Goal: Task Accomplishment & Management: Use online tool/utility

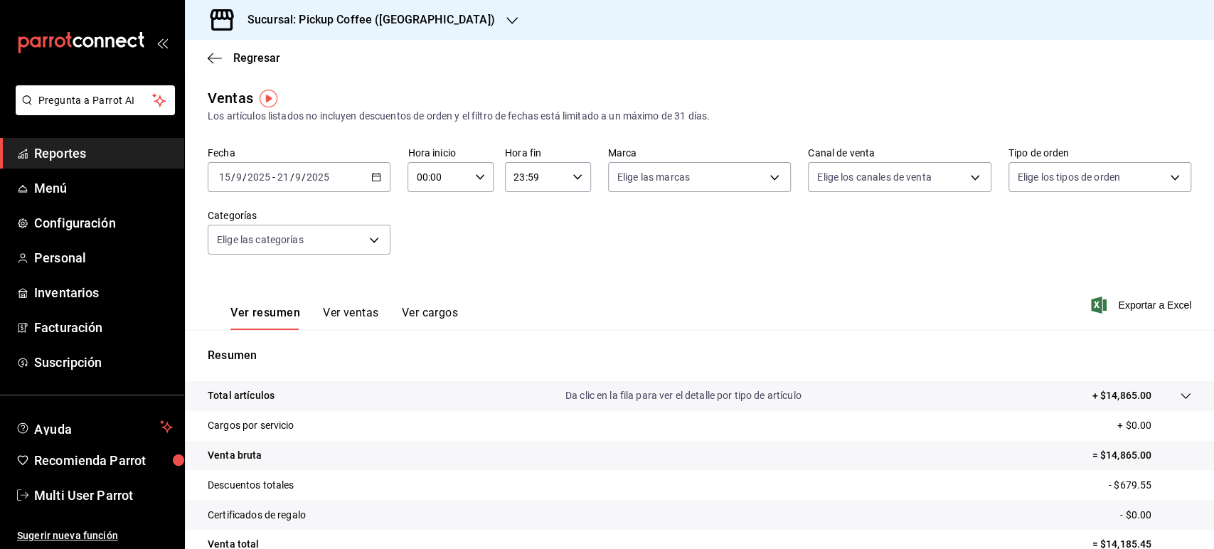
click at [428, 33] on div "Sucursal: Pickup Coffee ([GEOGRAPHIC_DATA])" at bounding box center [359, 20] width 327 height 40
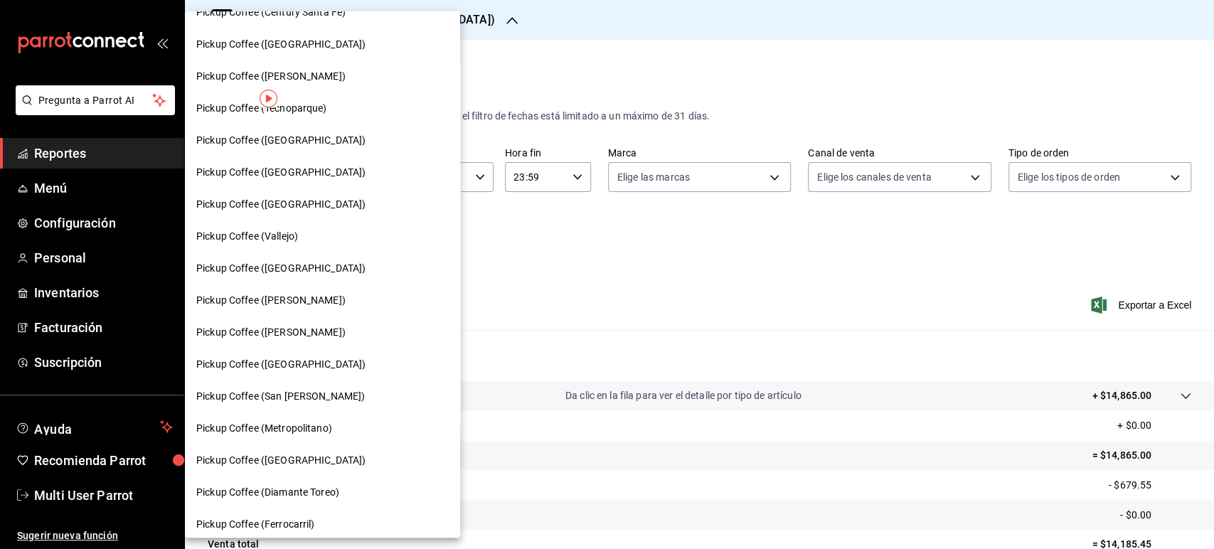
scroll to position [319, 0]
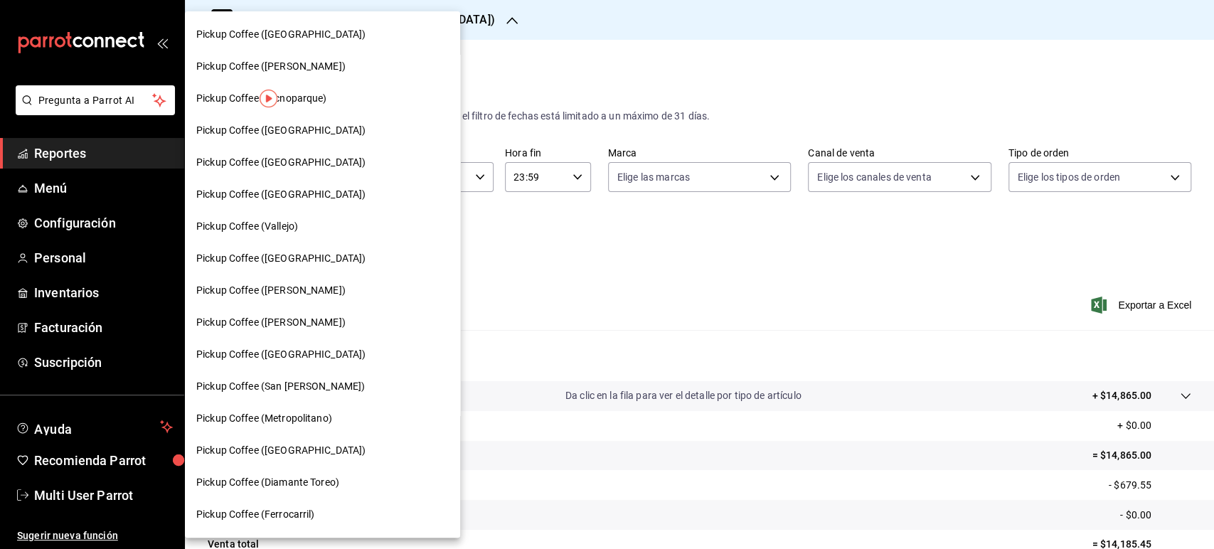
click at [327, 293] on div "Pickup Coffee ([PERSON_NAME])" at bounding box center [322, 290] width 252 height 15
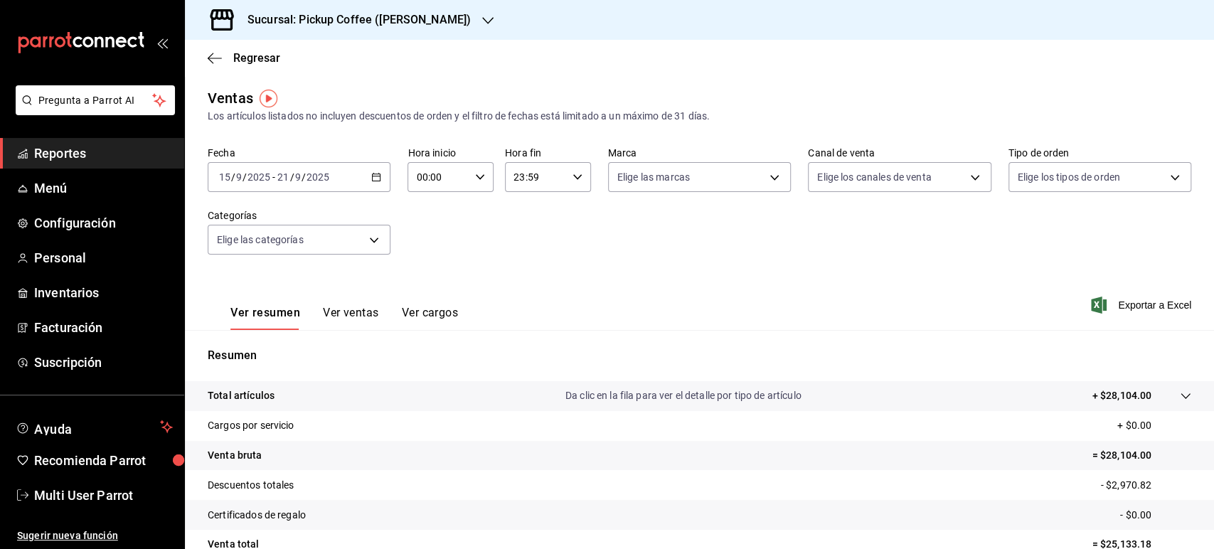
click at [378, 177] on icon "button" at bounding box center [376, 177] width 10 height 10
click at [486, 98] on div "Ventas Los artículos listados no incluyen descuentos de orden y el filtro de fe…" at bounding box center [699, 105] width 983 height 36
drag, startPoint x: 424, startPoint y: 44, endPoint x: 448, endPoint y: 26, distance: 29.4
click at [448, 26] on div "Sucursal: Pickup Coffee ([PERSON_NAME]) Regresar Ventas Los artículos listados …" at bounding box center [699, 274] width 1029 height 549
click at [448, 26] on h3 "Sucursal: Pickup Coffee ([PERSON_NAME])" at bounding box center [353, 19] width 235 height 17
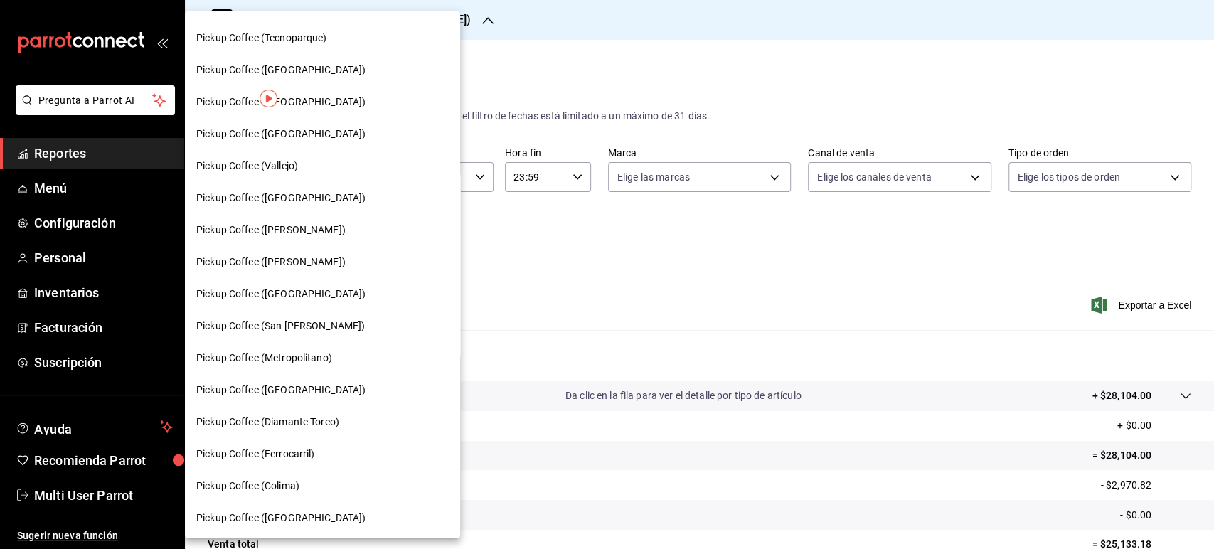
scroll to position [392, 0]
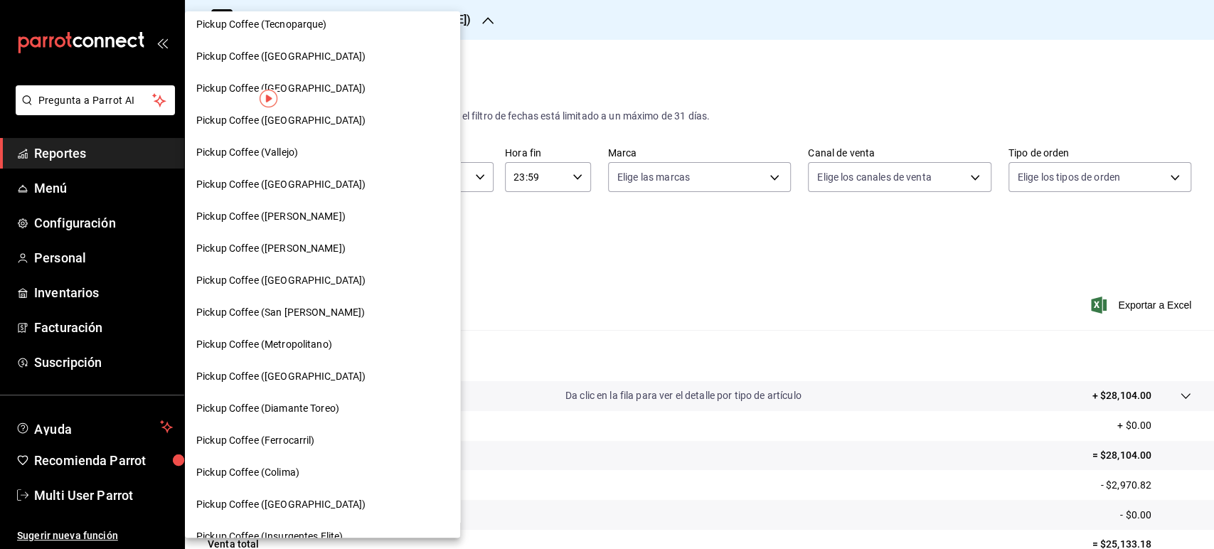
click at [309, 482] on div "Pickup Coffee (Colima)" at bounding box center [322, 472] width 275 height 32
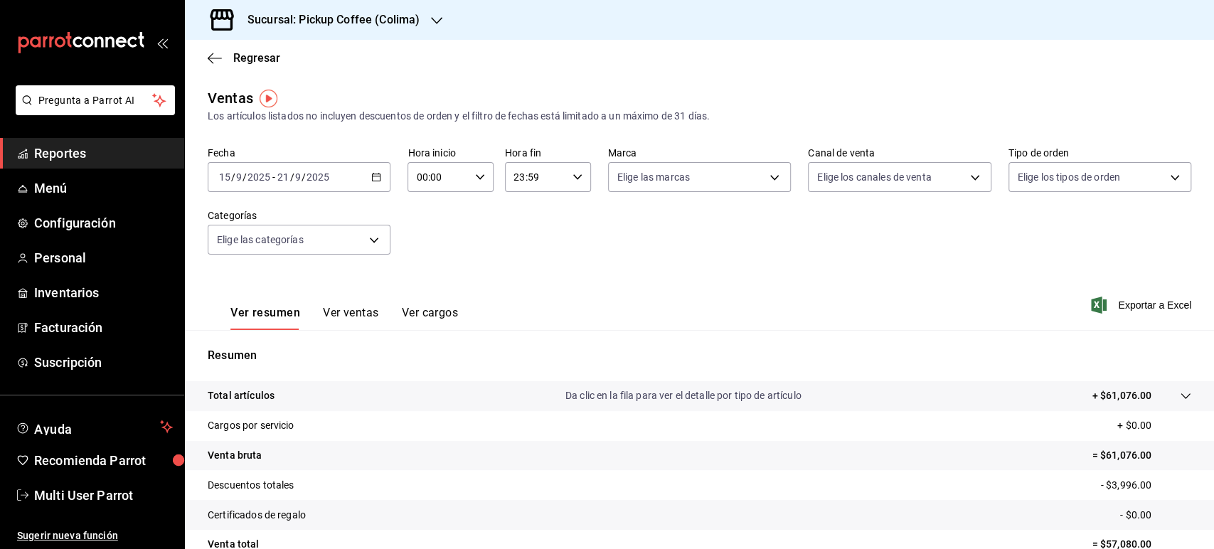
click at [298, 33] on div "Sucursal: Pickup Coffee (Colima)" at bounding box center [322, 20] width 252 height 40
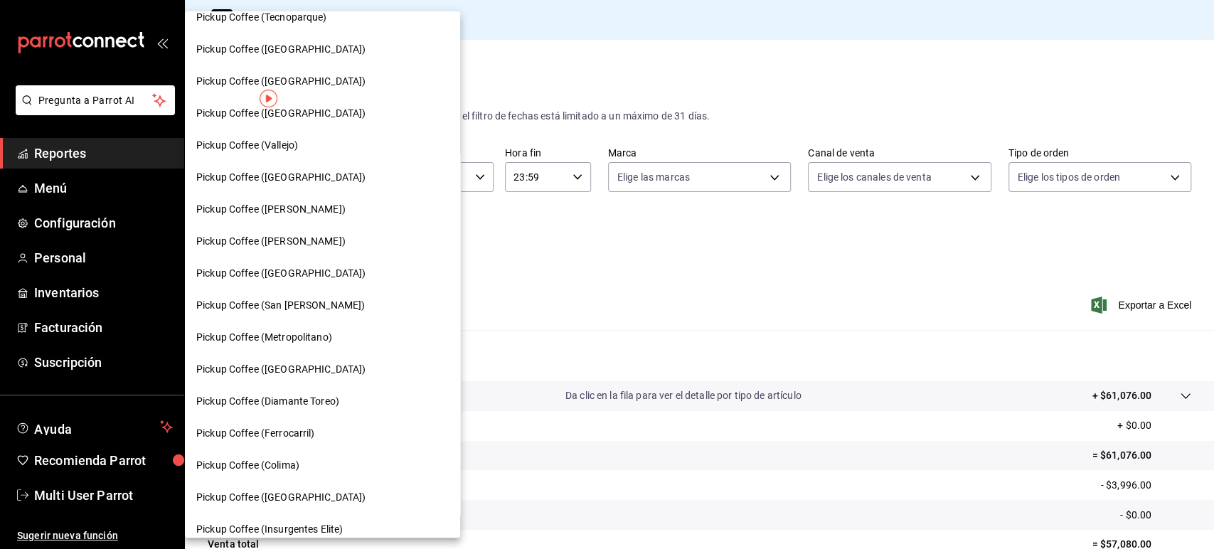
scroll to position [700, 0]
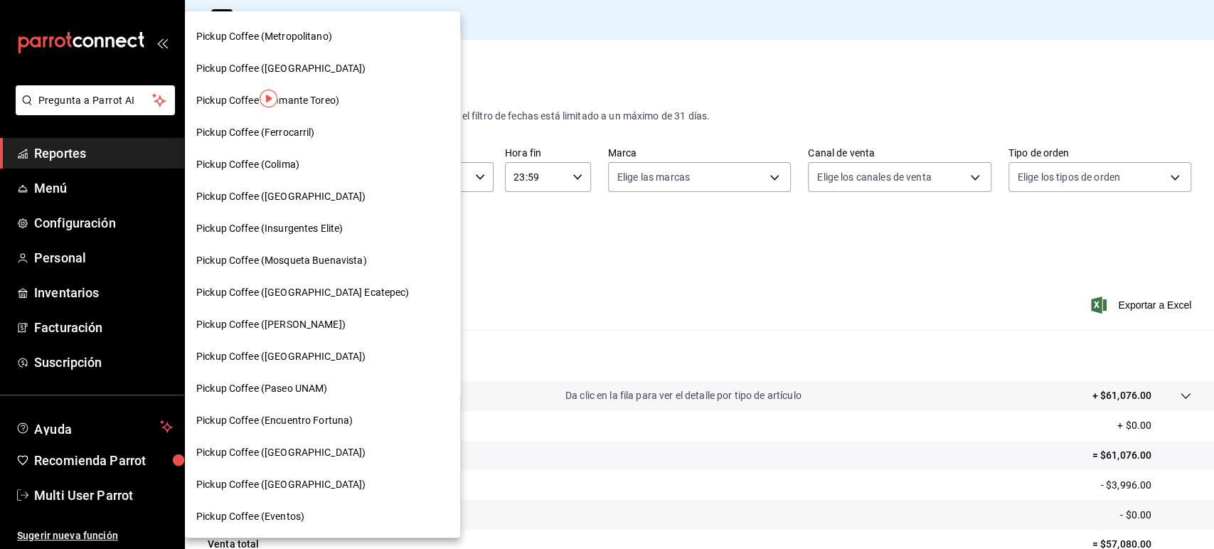
click at [291, 474] on div "Pickup Coffee ([GEOGRAPHIC_DATA])" at bounding box center [322, 485] width 275 height 32
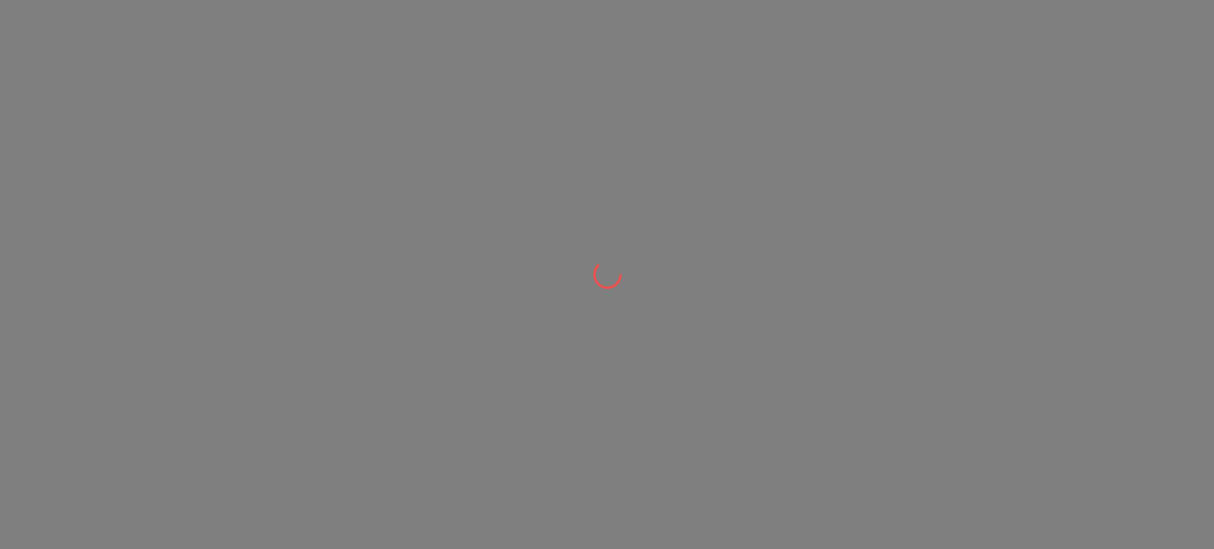
click at [80, 191] on div at bounding box center [607, 274] width 1214 height 549
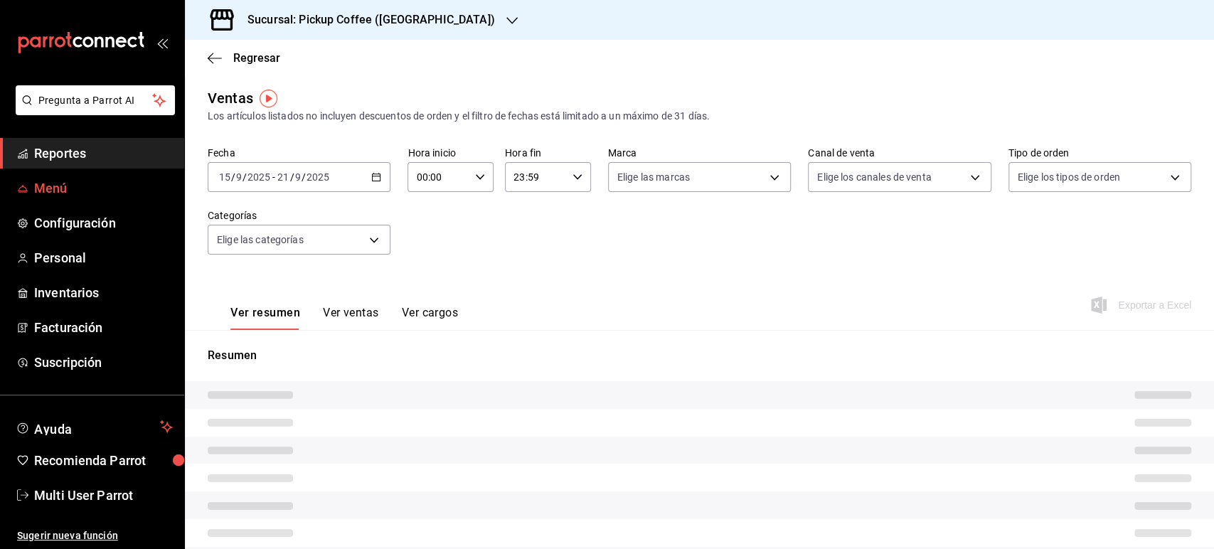
click at [37, 187] on span "Menú" at bounding box center [103, 187] width 139 height 19
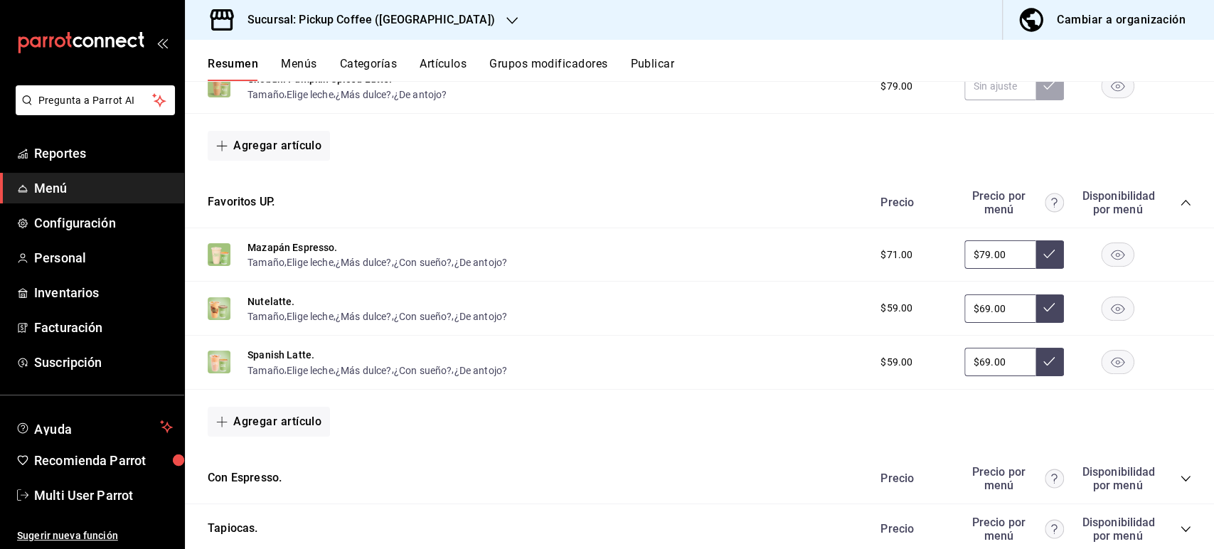
scroll to position [762, 0]
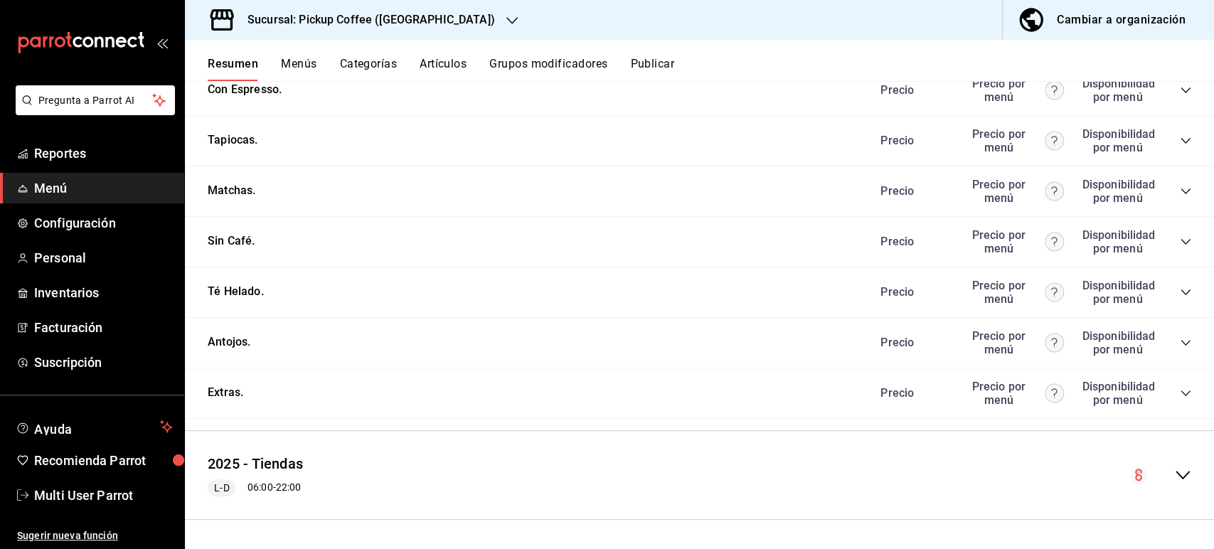
click at [1180, 345] on icon "collapse-category-row" at bounding box center [1185, 342] width 11 height 11
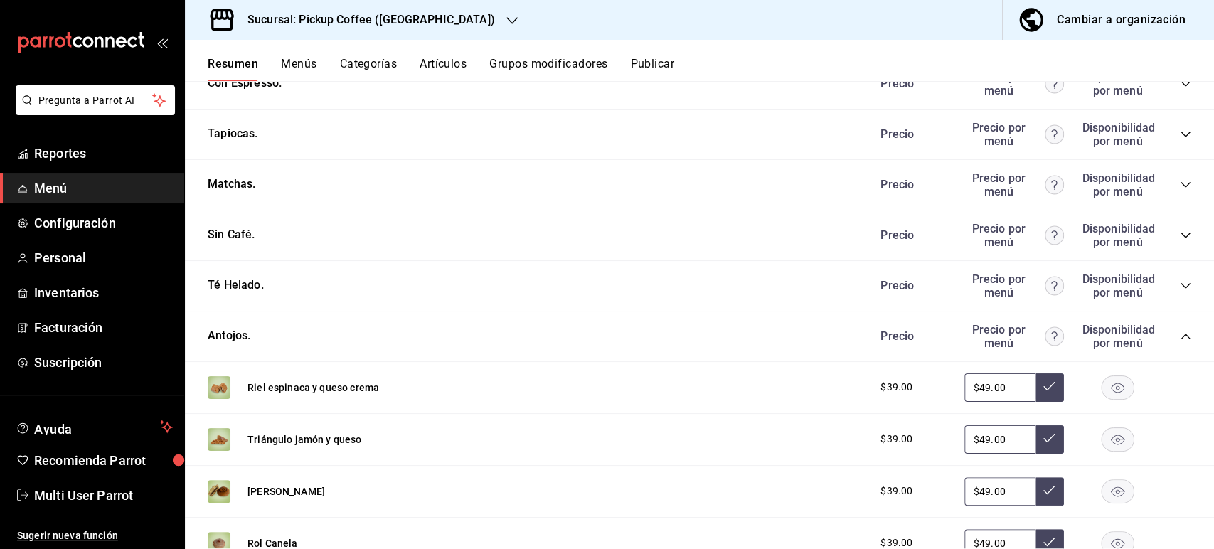
click at [1101, 446] on rect "button" at bounding box center [1117, 438] width 33 height 23
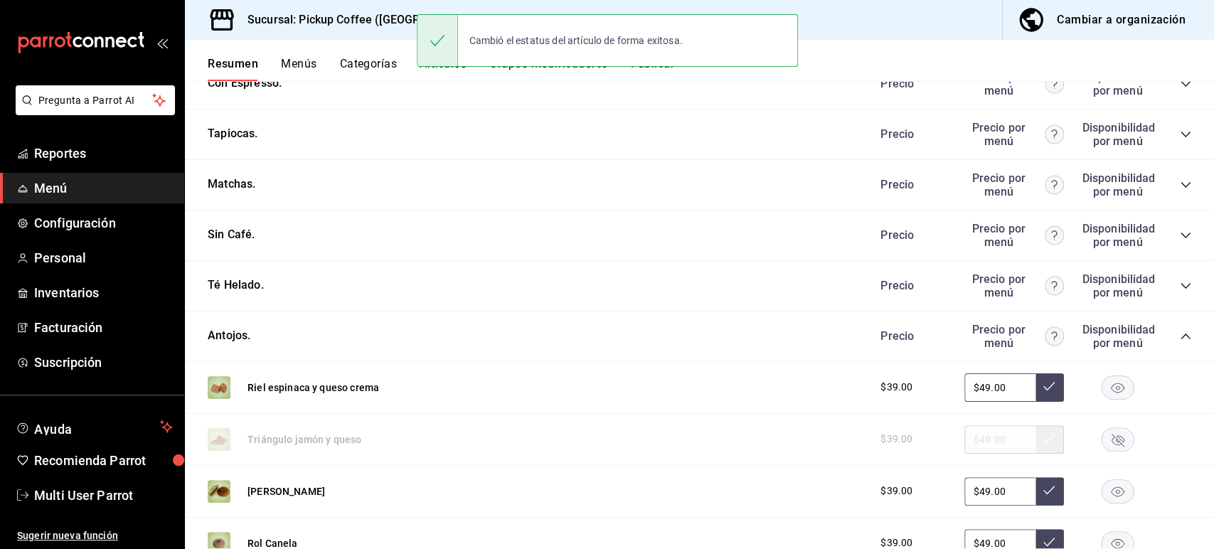
click at [660, 67] on div "Cambió el estatus del artículo de forma exitosa." at bounding box center [607, 40] width 381 height 61
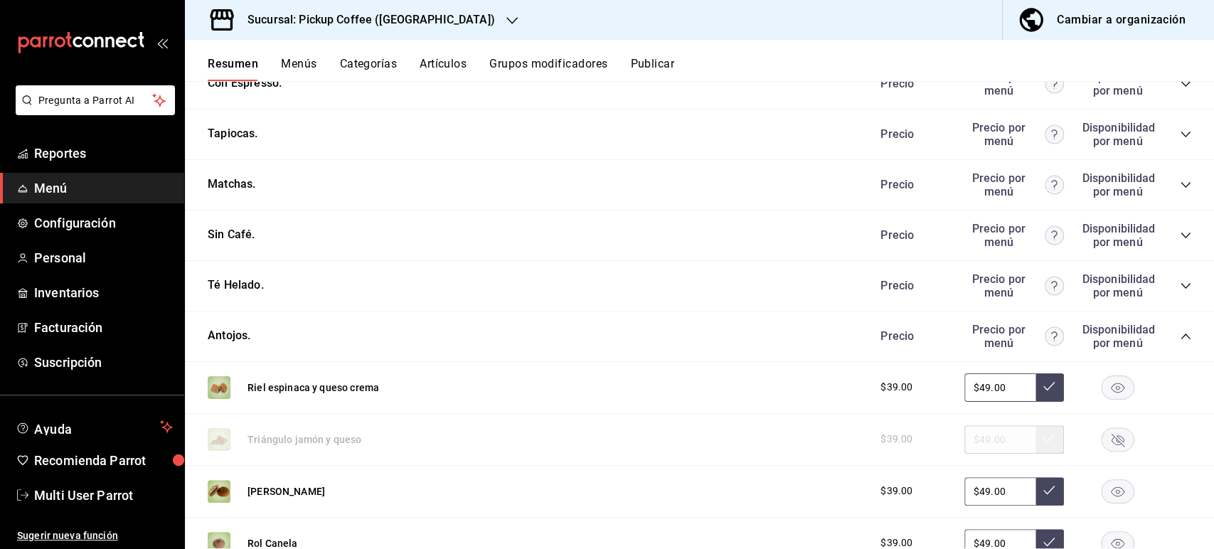
click at [662, 73] on button "Publicar" at bounding box center [652, 69] width 44 height 24
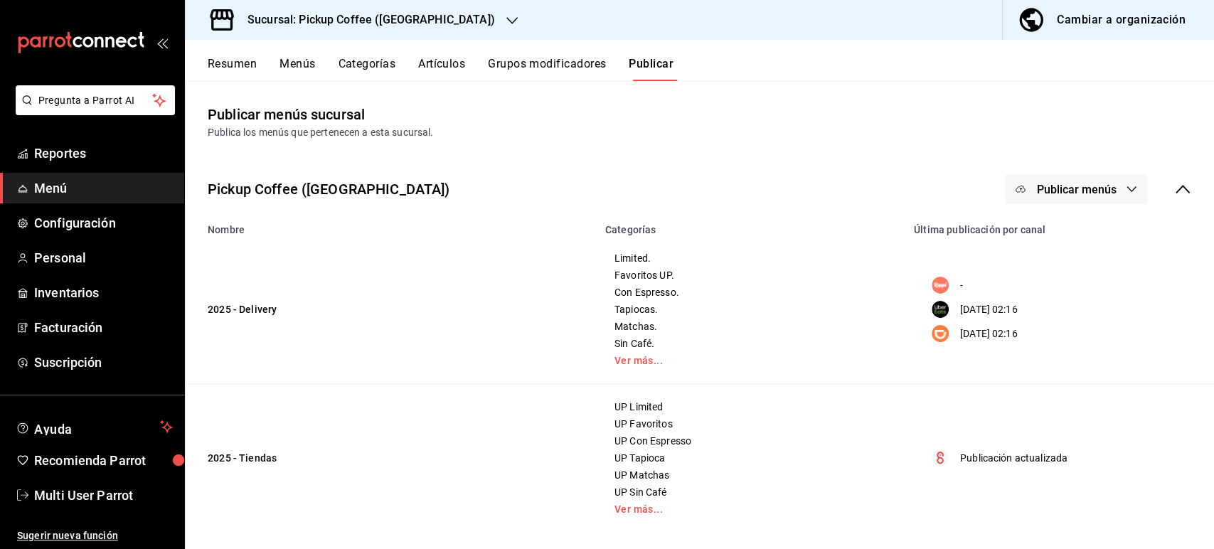
click at [1072, 188] on span "Publicar menús" at bounding box center [1076, 190] width 80 height 14
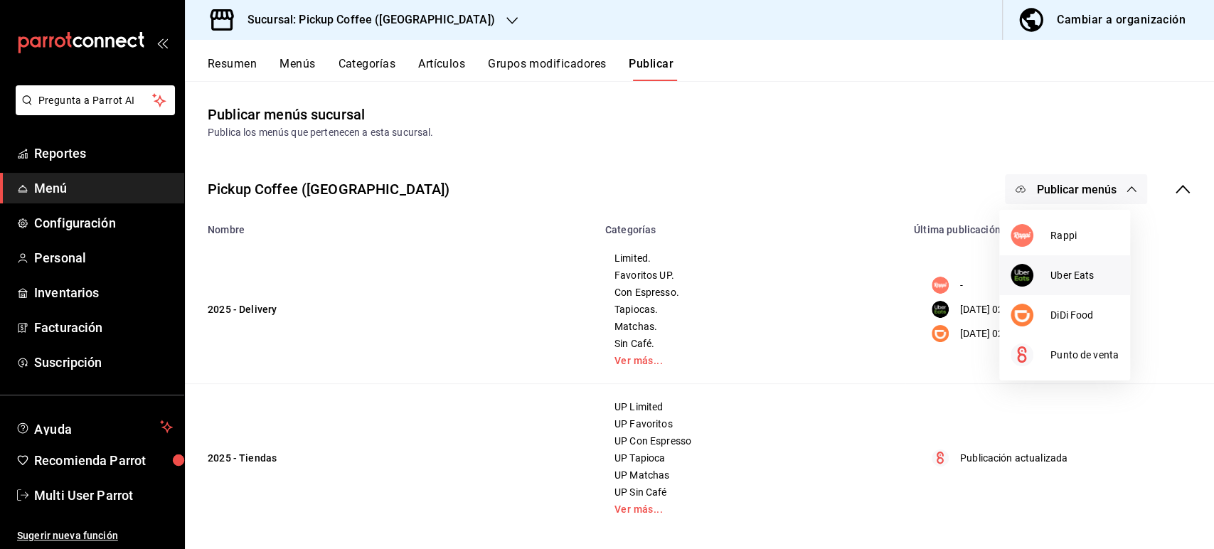
click at [1070, 277] on span "Uber Eats" at bounding box center [1084, 275] width 68 height 15
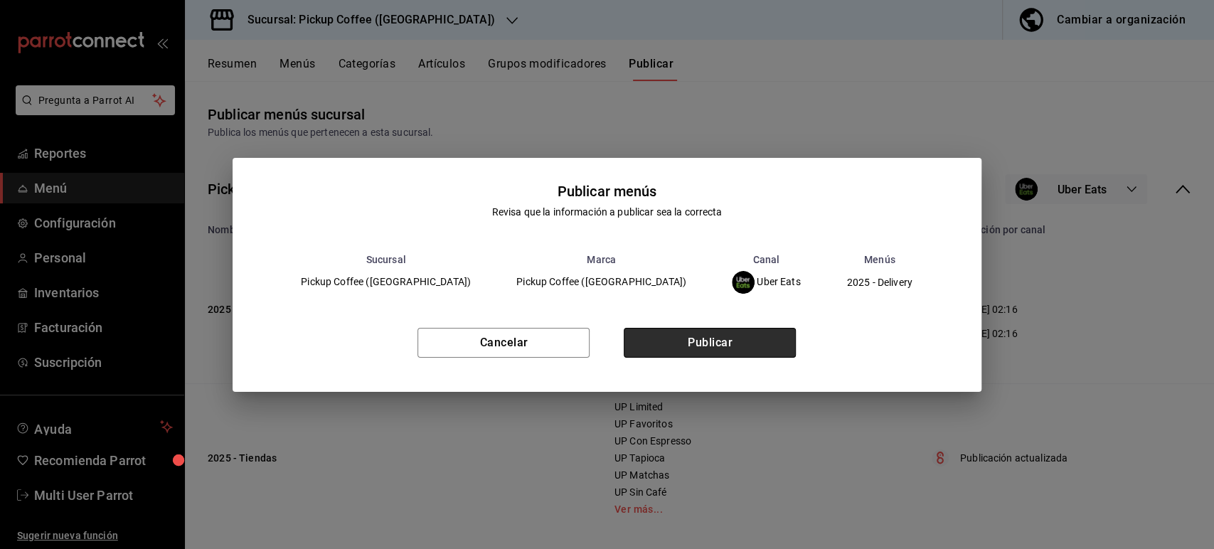
click at [717, 348] on button "Publicar" at bounding box center [710, 343] width 172 height 30
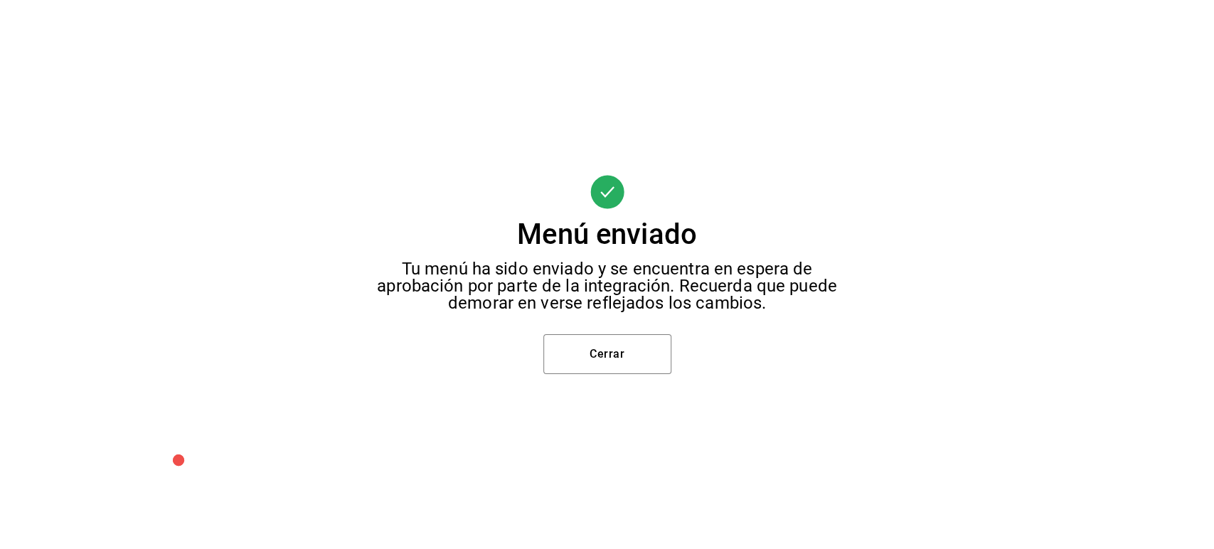
click at [609, 331] on div "Menú enviado Tu menú ha sido enviado y se encuentra en espera de aprobación por…" at bounding box center [607, 274] width 1214 height 549
click at [607, 353] on button "Cerrar" at bounding box center [607, 354] width 128 height 40
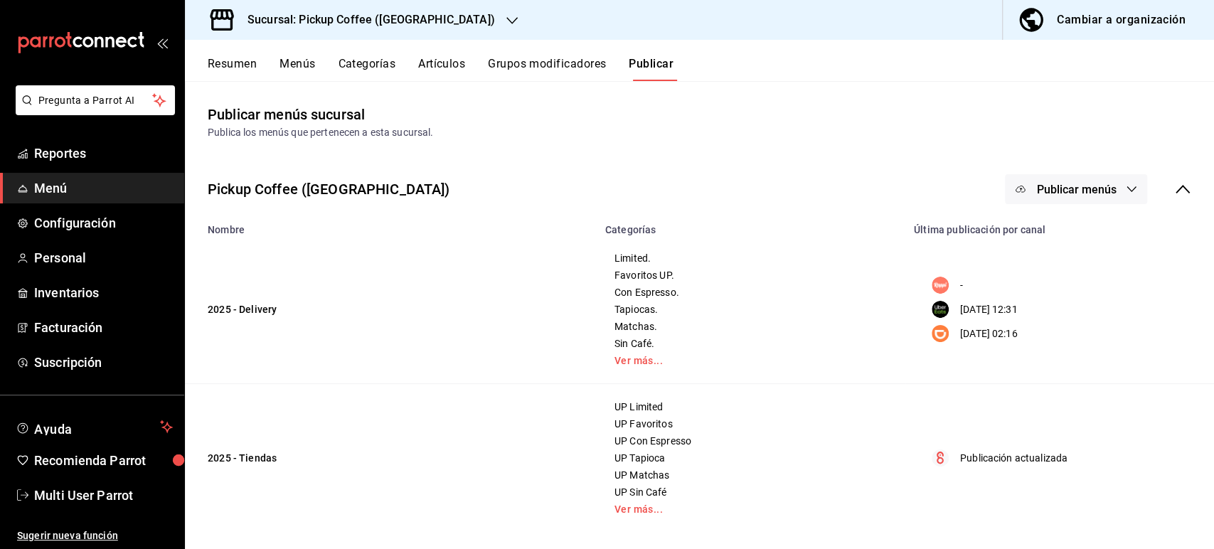
click at [1068, 192] on span "Publicar menús" at bounding box center [1076, 190] width 80 height 14
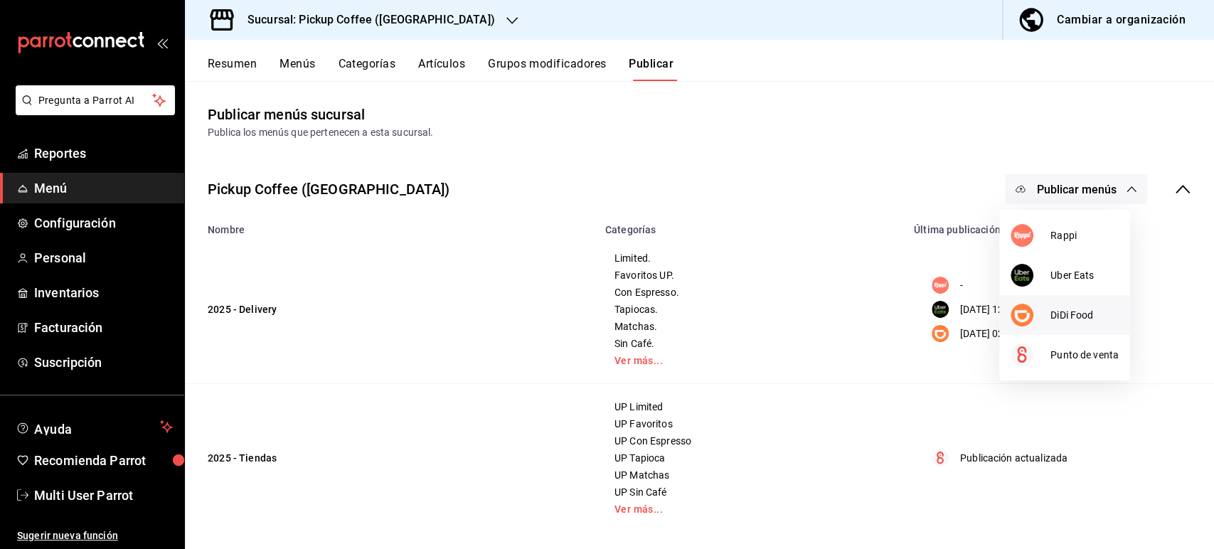
click at [1064, 315] on span "DiDi Food" at bounding box center [1084, 315] width 68 height 15
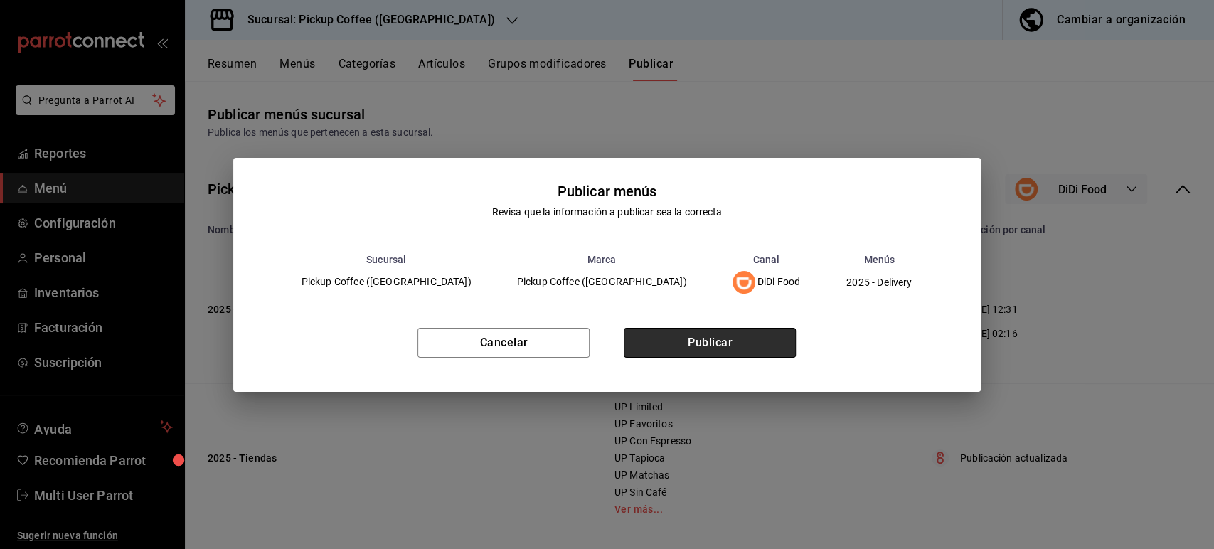
click at [764, 334] on button "Publicar" at bounding box center [710, 343] width 172 height 30
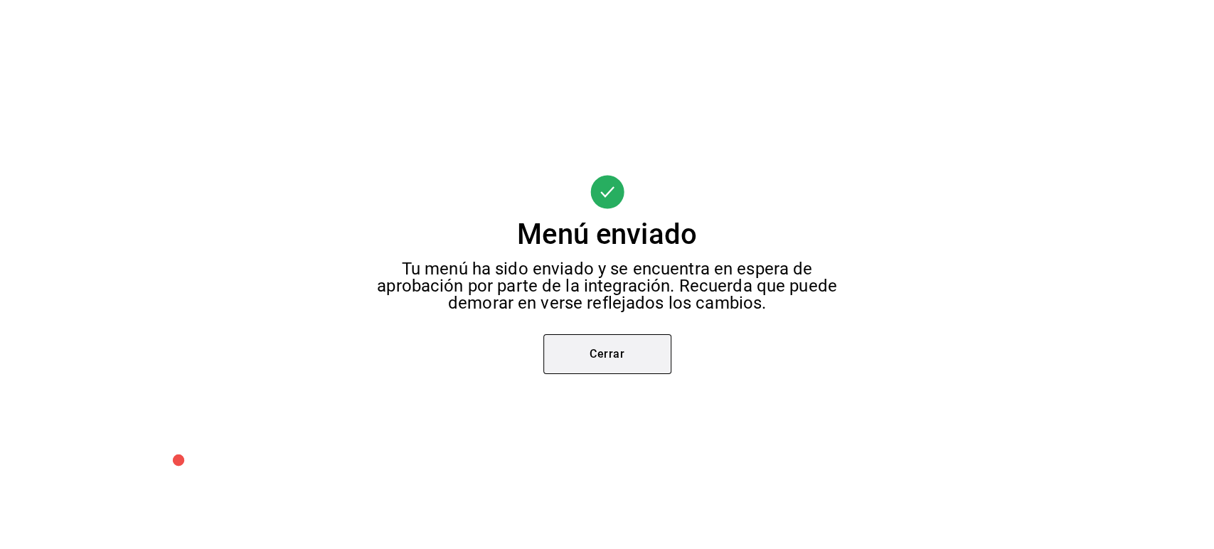
click at [594, 363] on button "Cerrar" at bounding box center [607, 354] width 128 height 40
